Goal: Communication & Community: Answer question/provide support

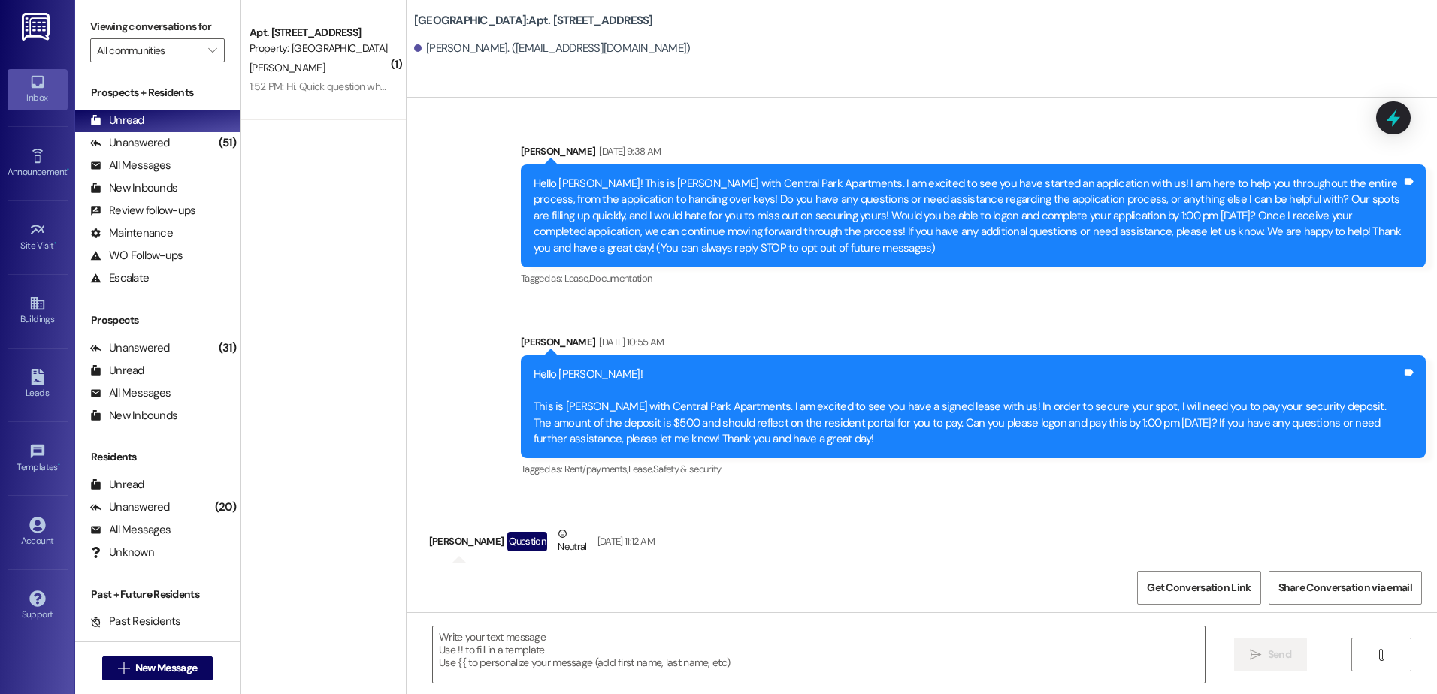
click at [321, 94] on div "1:52 PM: Hi. Quick question when do we get next year's lease agreement 1:52 PM:…" at bounding box center [319, 86] width 142 height 19
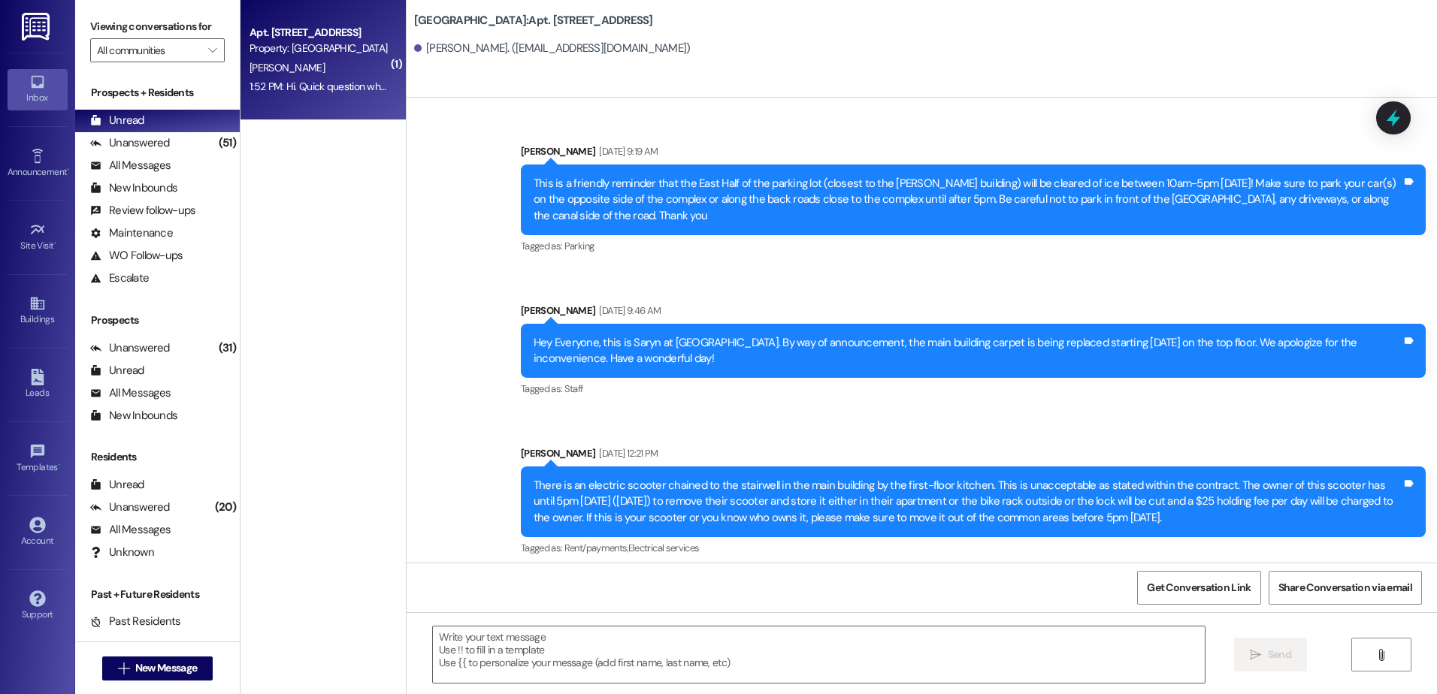
scroll to position [74817, 0]
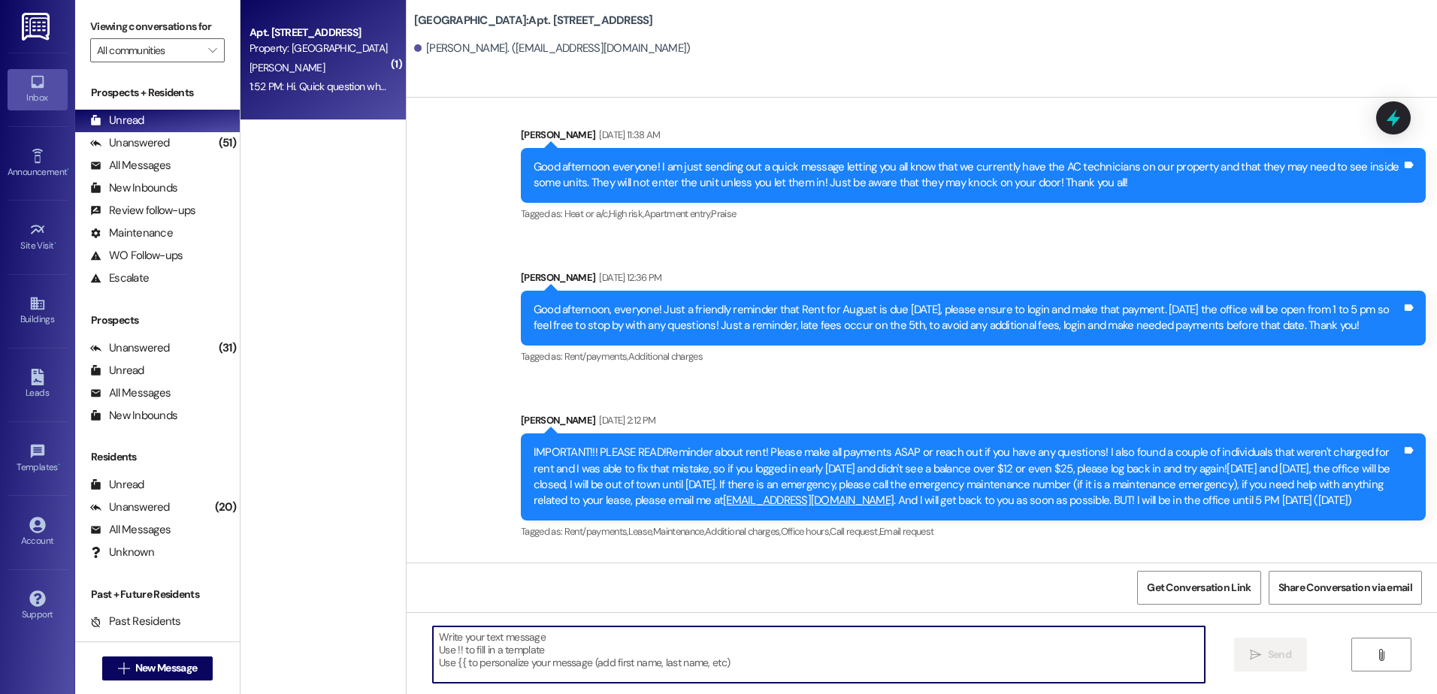
click at [531, 664] on textarea at bounding box center [818, 655] width 771 height 56
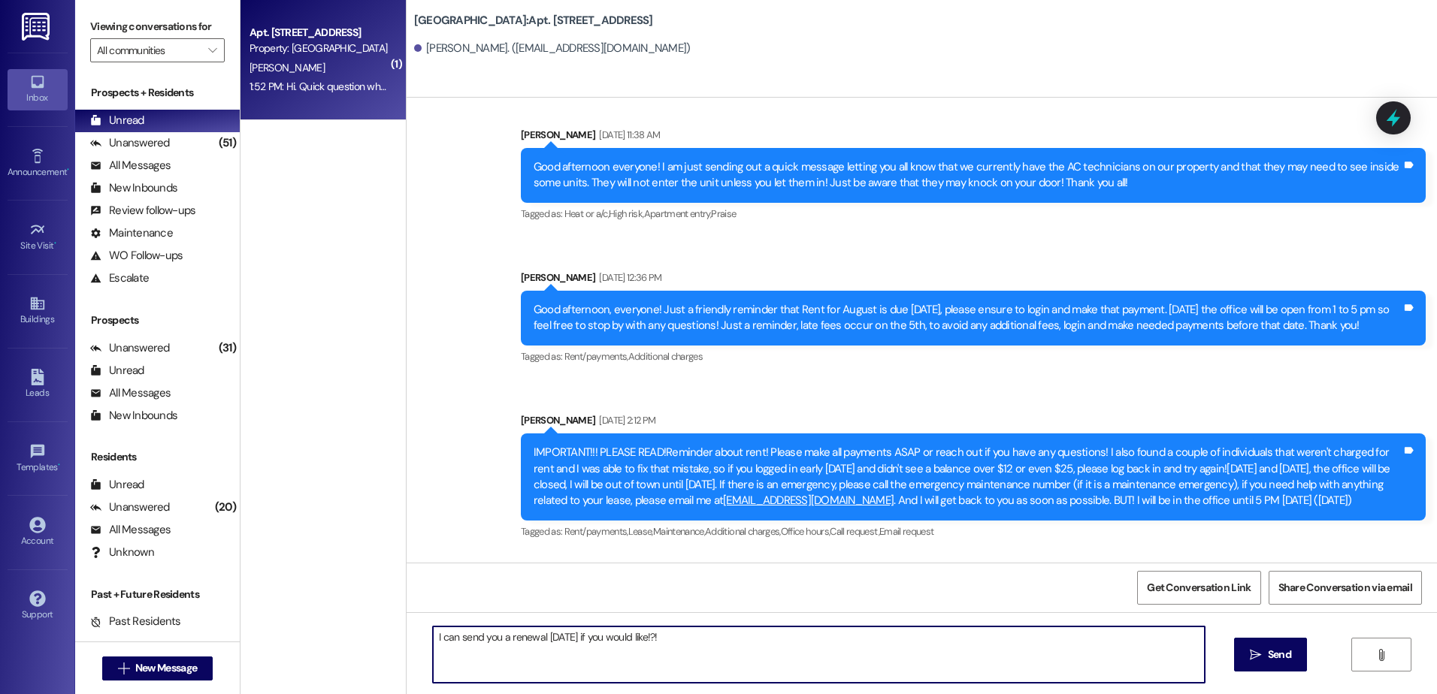
type textarea "I can send you a renewal [DATE] if you would like!?!"
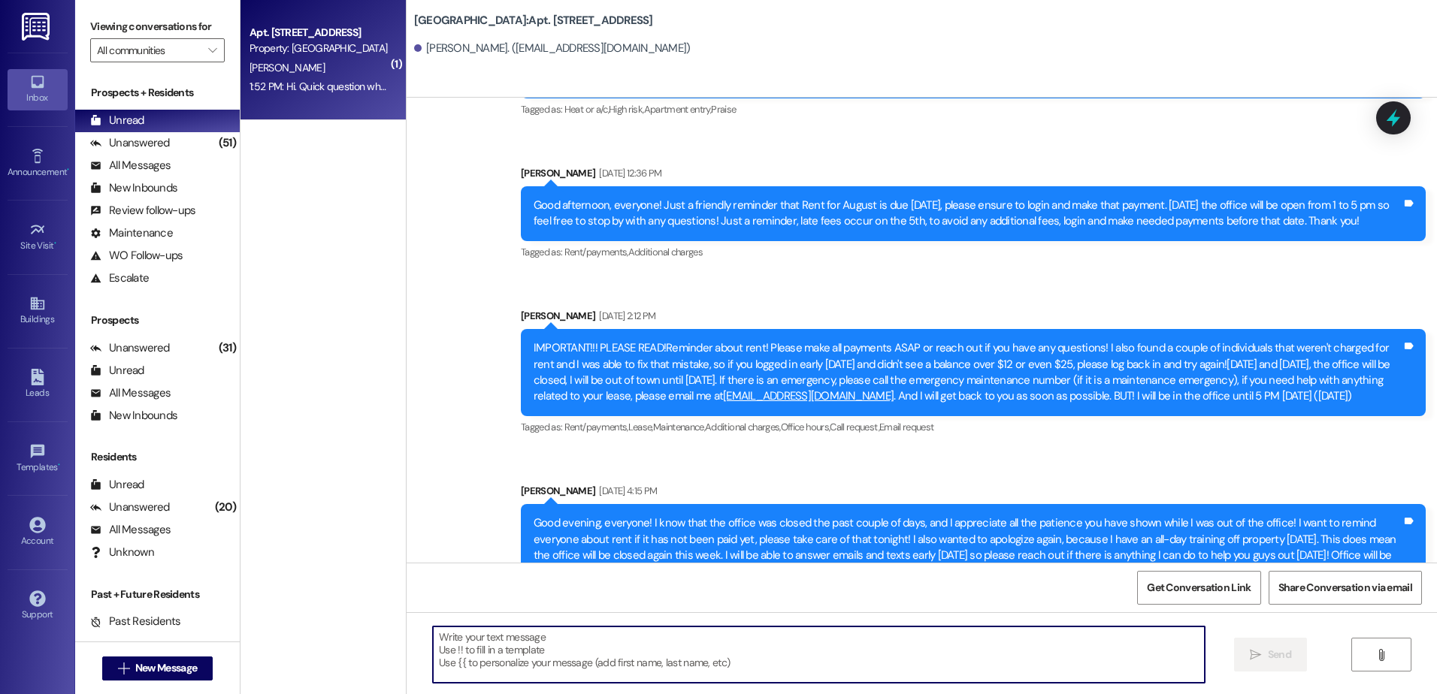
scroll to position [74922, 0]
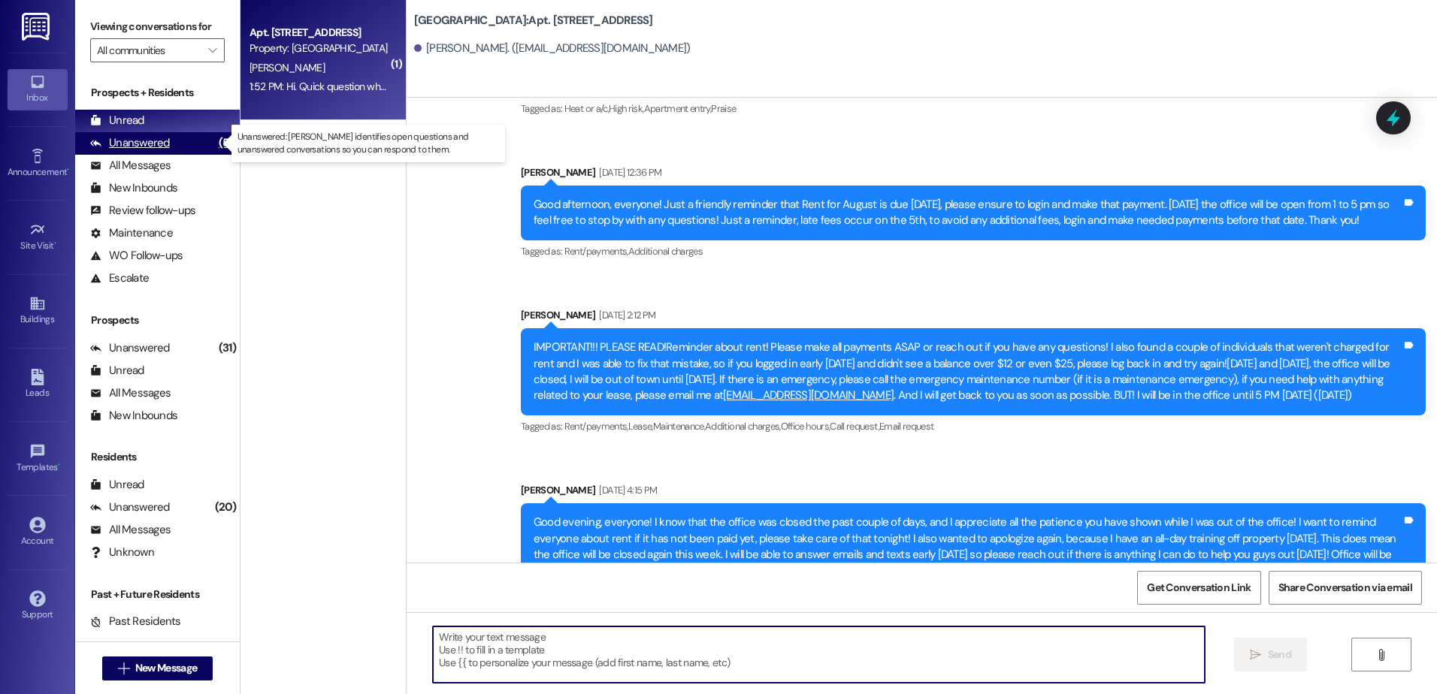
click at [138, 142] on div "Unanswered" at bounding box center [130, 143] width 80 height 16
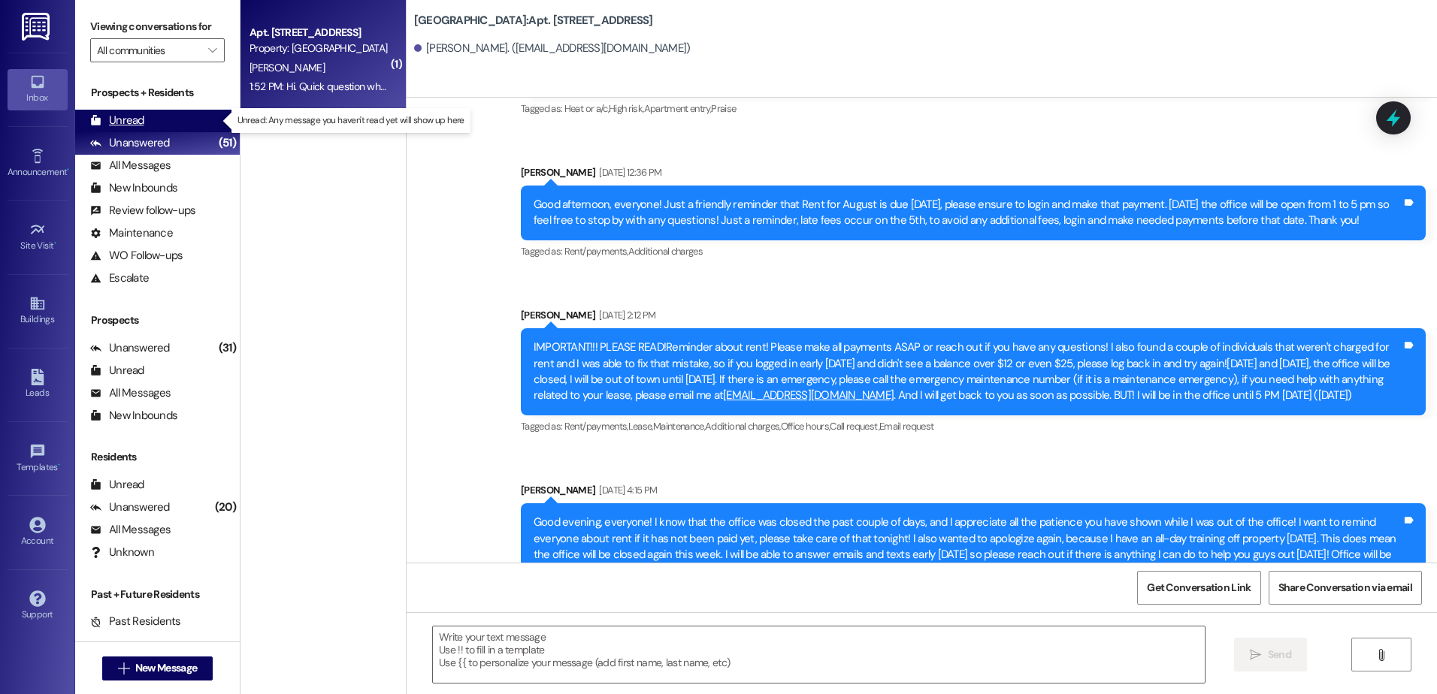
click at [144, 122] on div "Unread (0)" at bounding box center [157, 121] width 165 height 23
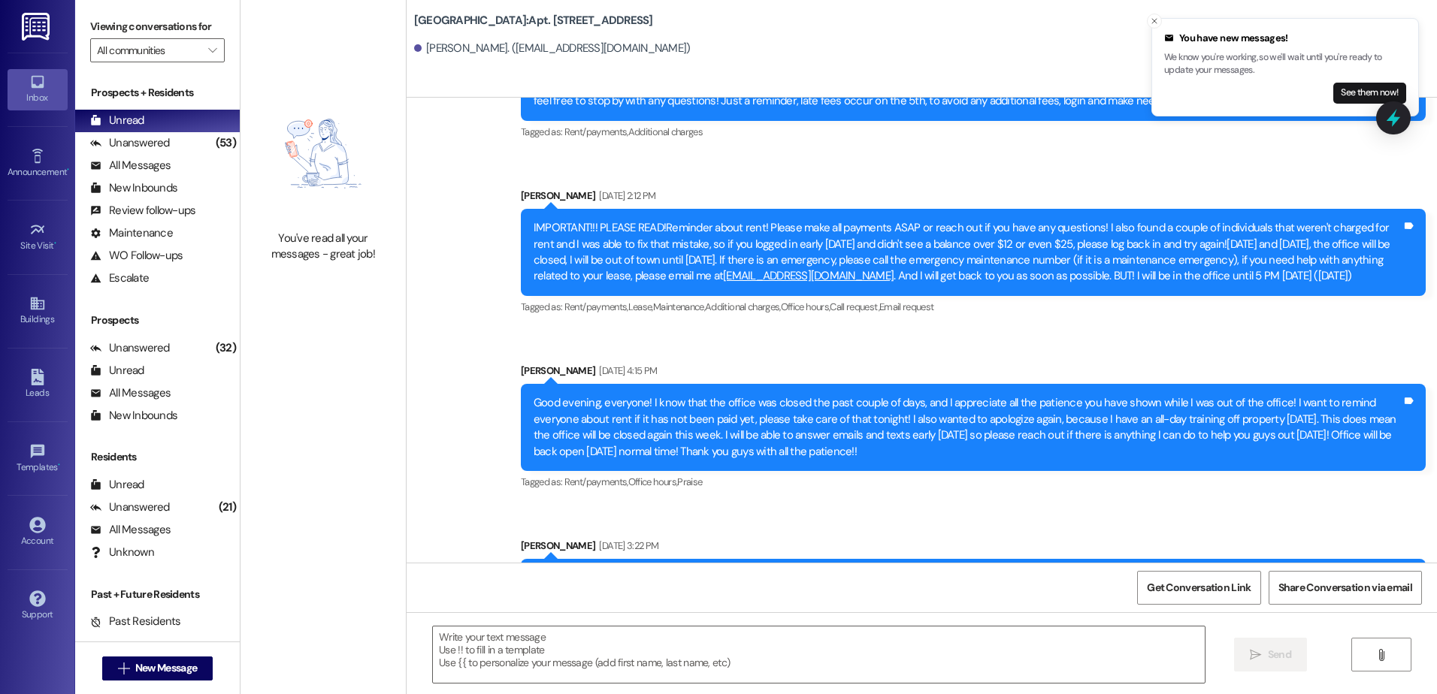
scroll to position [75043, 0]
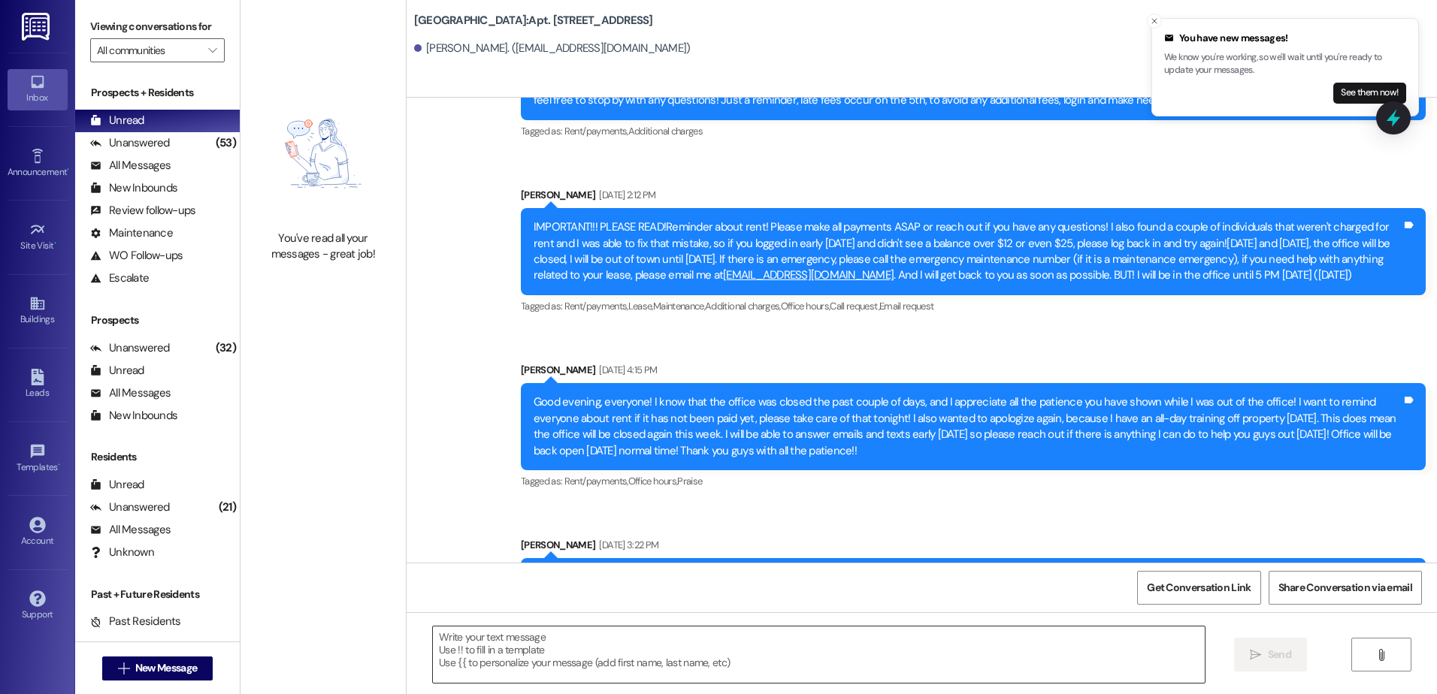
click at [579, 658] on textarea at bounding box center [818, 655] width 771 height 56
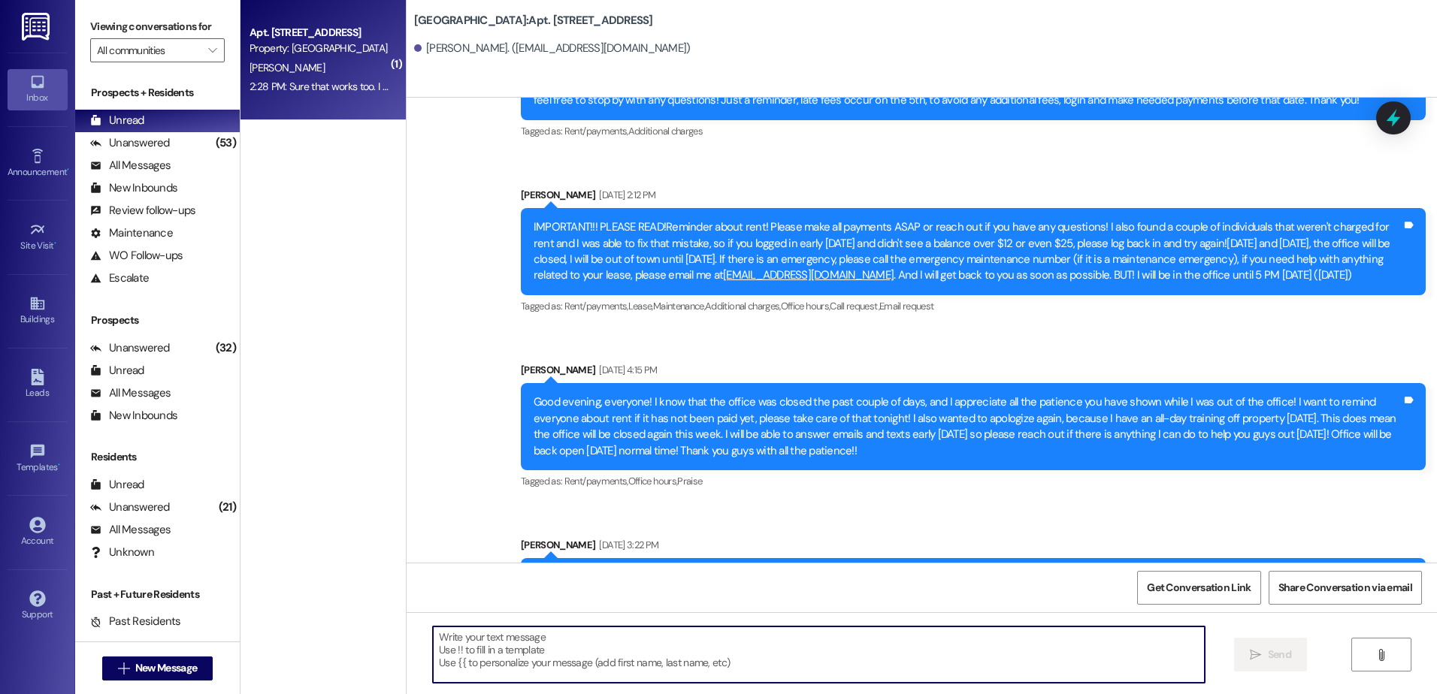
click at [558, 655] on textarea at bounding box center [818, 655] width 771 height 56
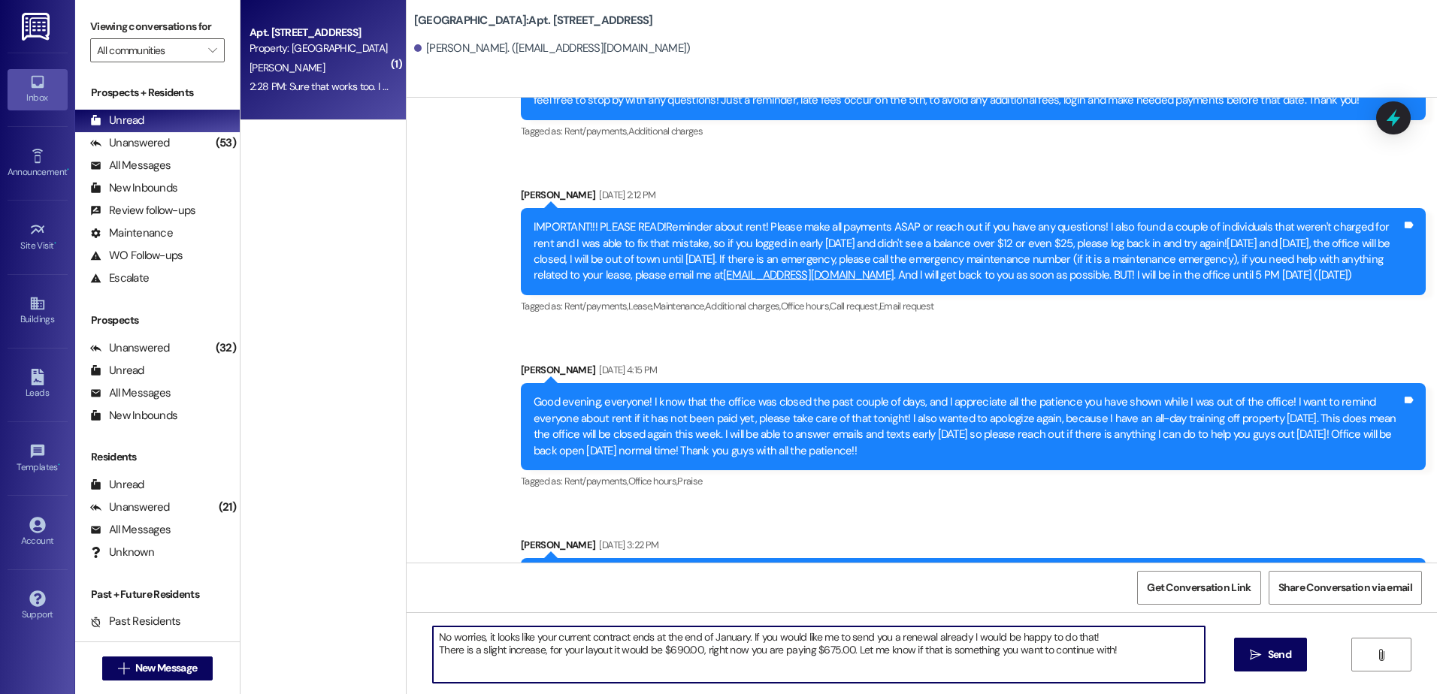
type textarea "No worries, it looks like your current contract ends at the end of January. If …"
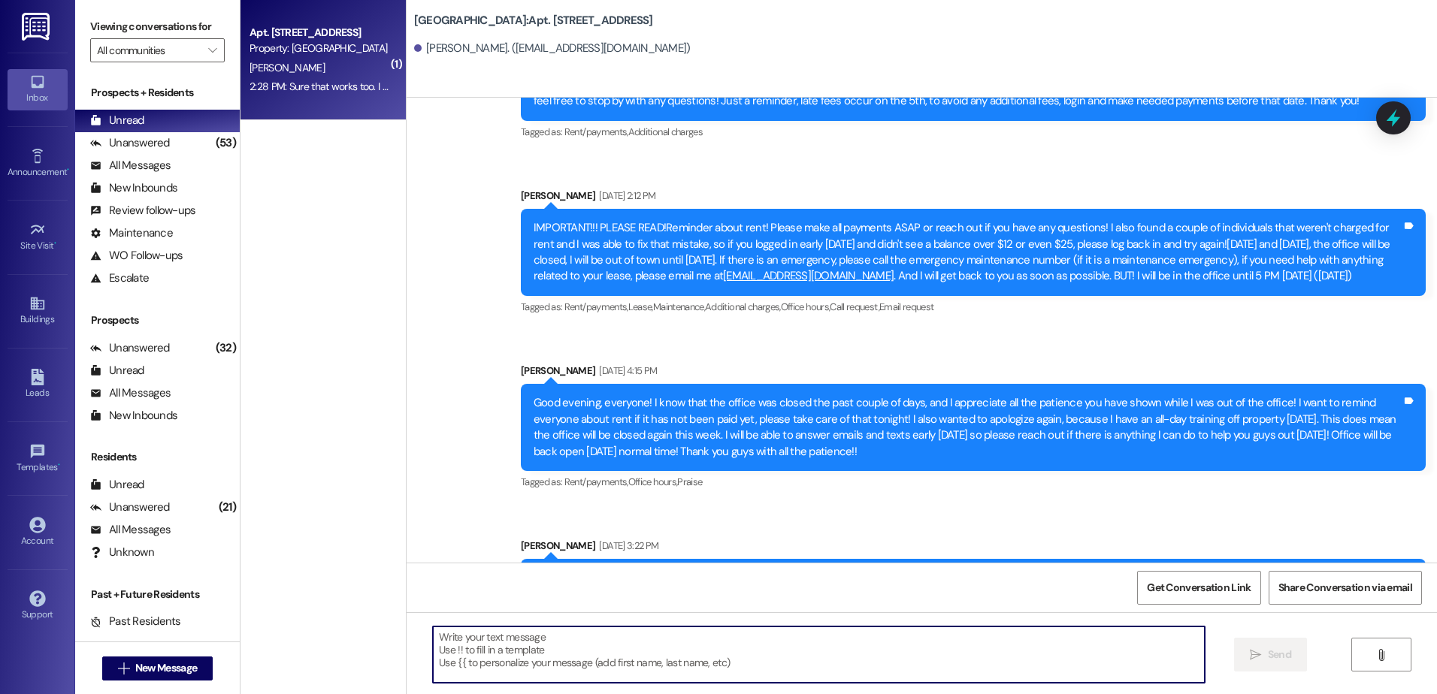
scroll to position [75164, 0]
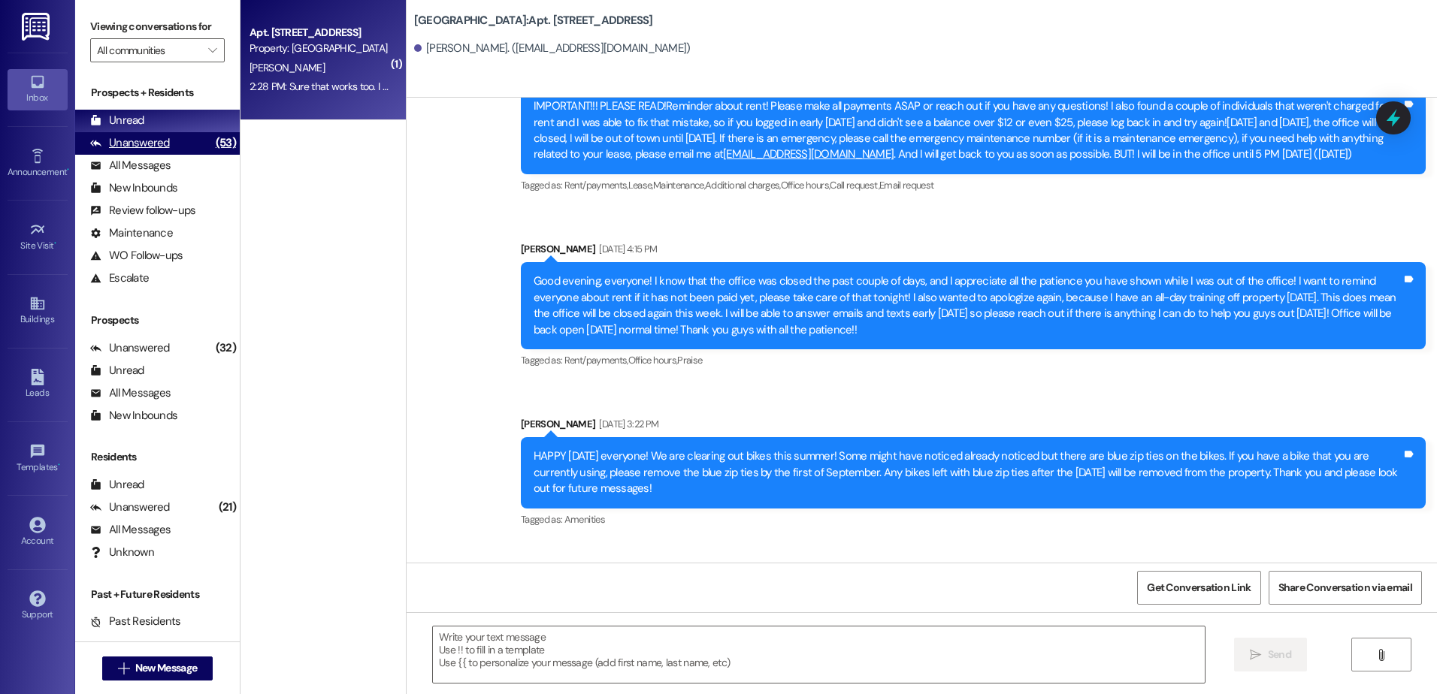
click at [131, 141] on div "Unanswered" at bounding box center [130, 143] width 80 height 16
click at [144, 123] on div "Unread (0)" at bounding box center [157, 121] width 165 height 23
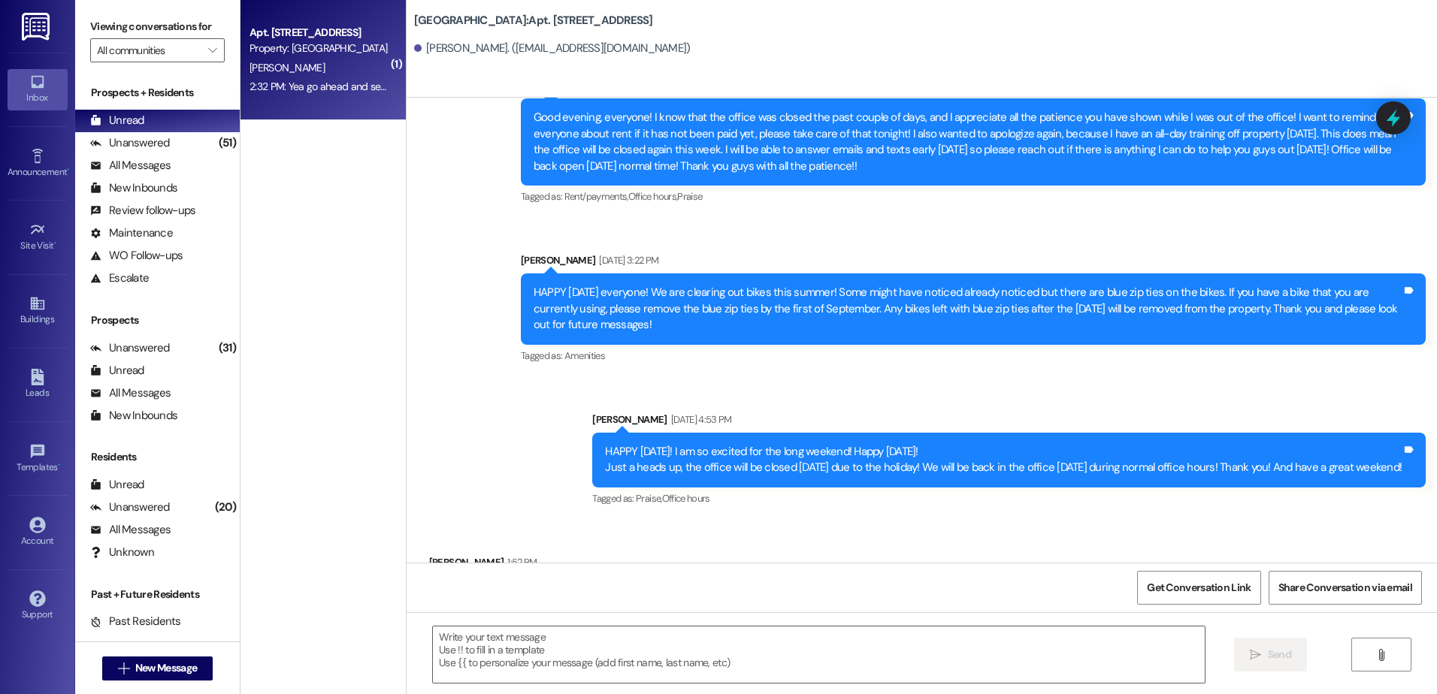
scroll to position [75328, 0]
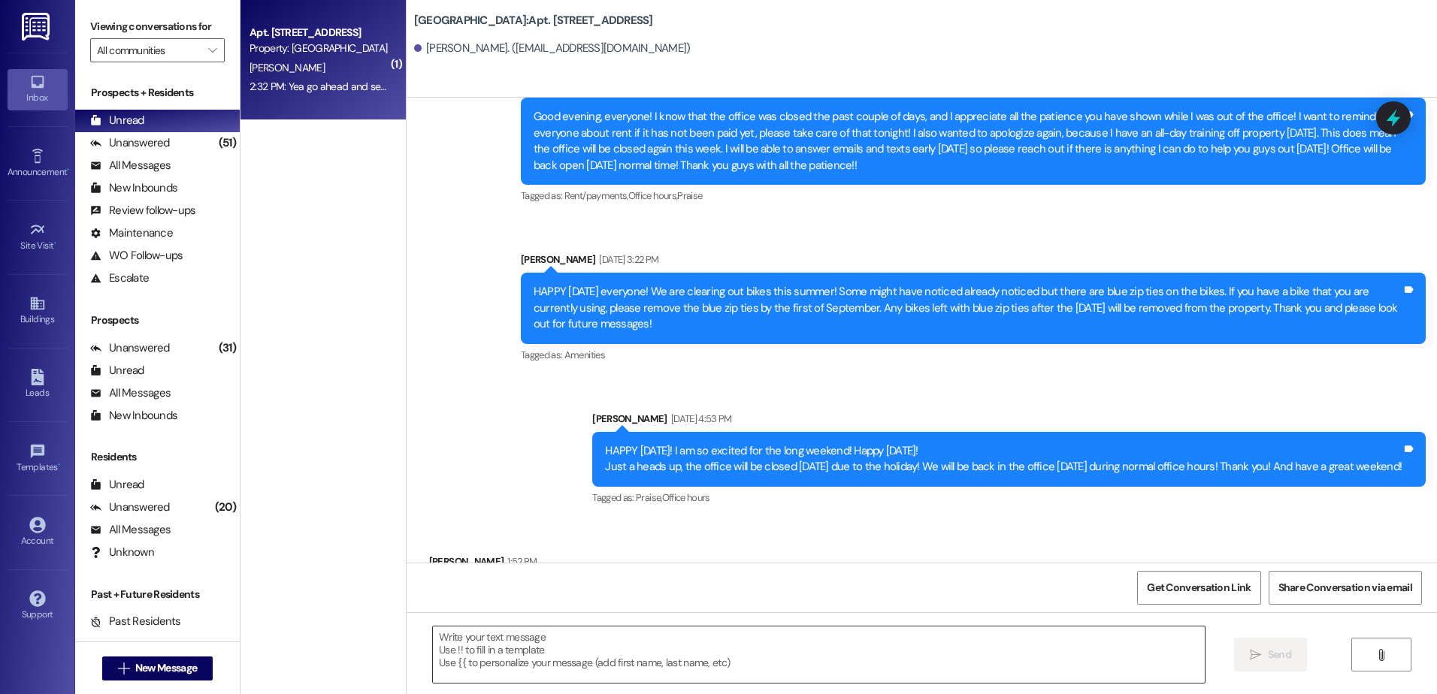
click at [573, 673] on textarea at bounding box center [818, 655] width 771 height 56
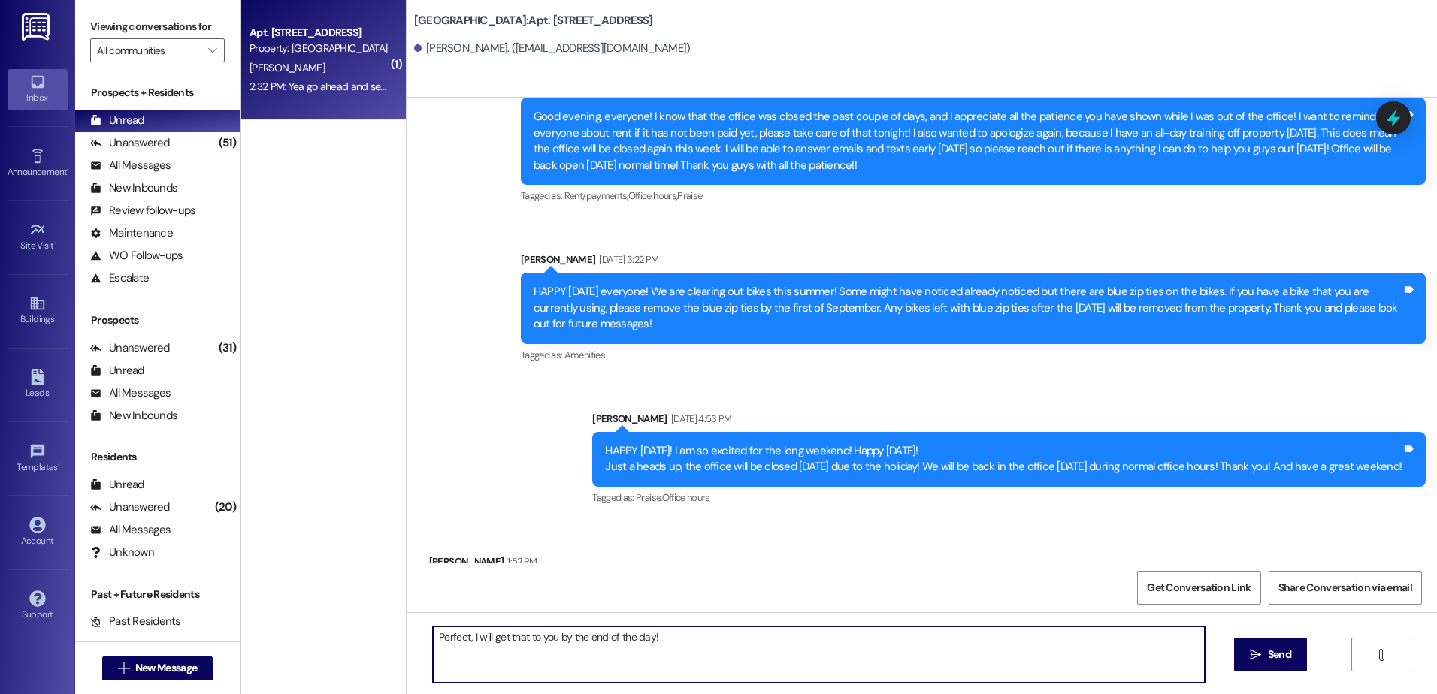
type textarea "Perfect, I will get that to you by the end of the day!"
